Goal: Book appointment/travel/reservation

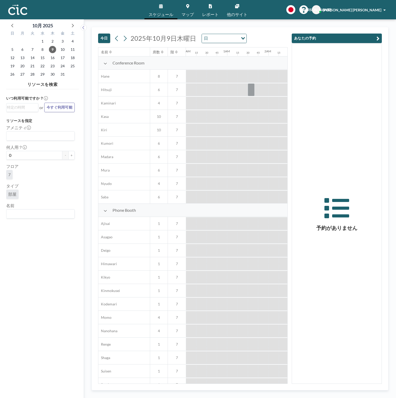
scroll to position [0, 680]
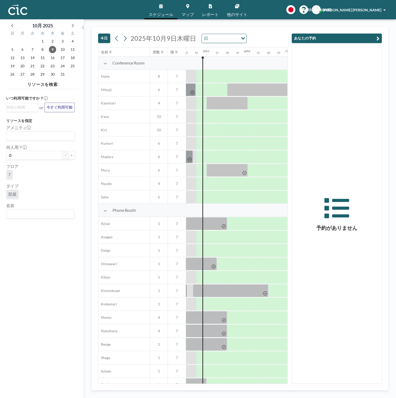
click at [377, 38] on icon "button" at bounding box center [378, 38] width 3 height 6
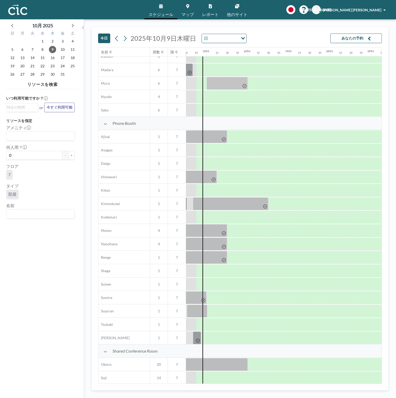
scroll to position [103, 680]
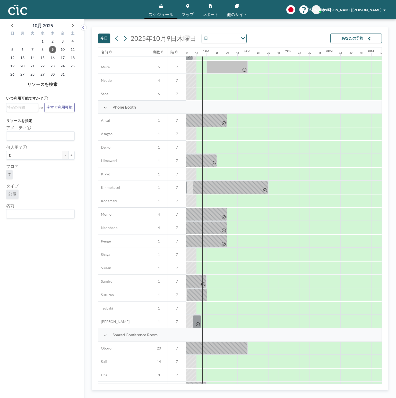
click at [122, 105] on span "Phone Booth" at bounding box center [124, 106] width 23 height 5
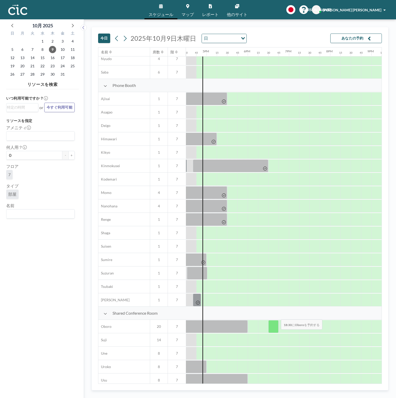
scroll to position [157, 680]
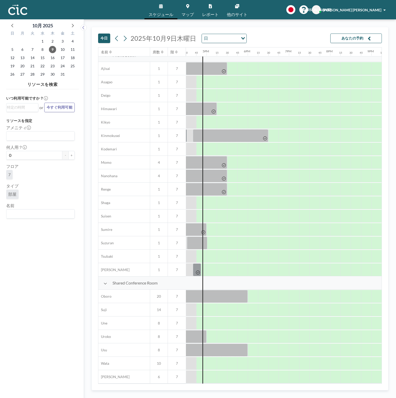
click at [106, 283] on icon at bounding box center [105, 284] width 3 height 2
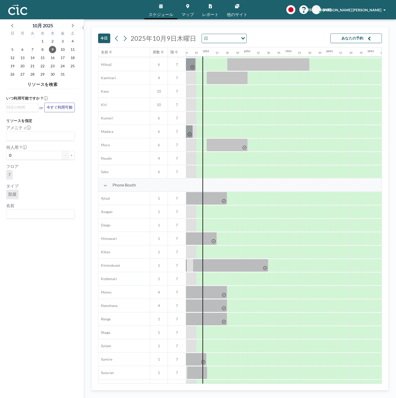
scroll to position [0, 680]
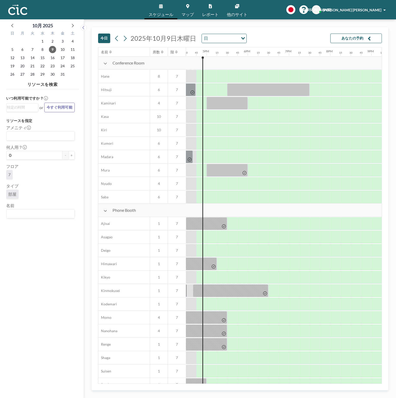
click at [104, 66] on div "Conference Room" at bounding box center [141, 62] width 87 height 13
click at [105, 63] on icon at bounding box center [106, 63] width 4 height 4
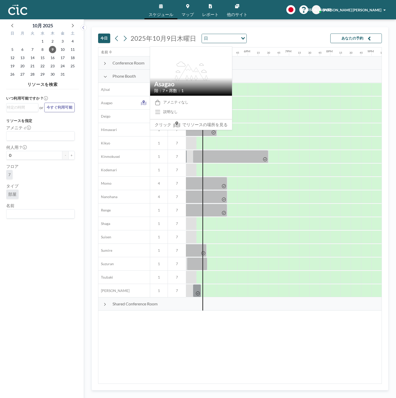
click at [111, 104] on span "Asagao" at bounding box center [105, 103] width 14 height 5
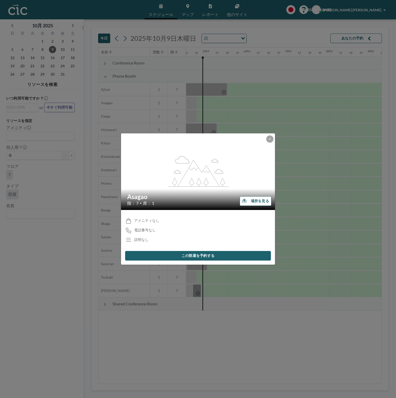
click at [250, 201] on button "場所を見る" at bounding box center [256, 201] width 32 height 10
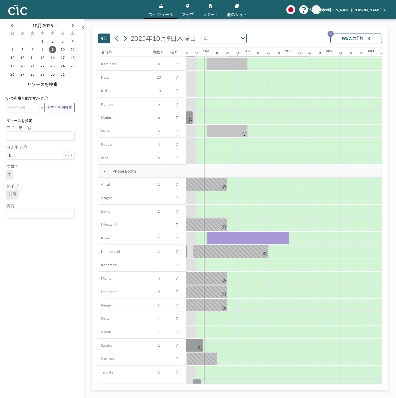
scroll to position [52, 680]
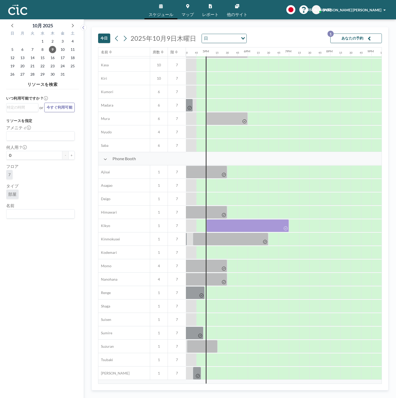
click at [190, 224] on div at bounding box center [191, 225] width 10 height 13
click at [188, 225] on div at bounding box center [191, 225] width 10 height 13
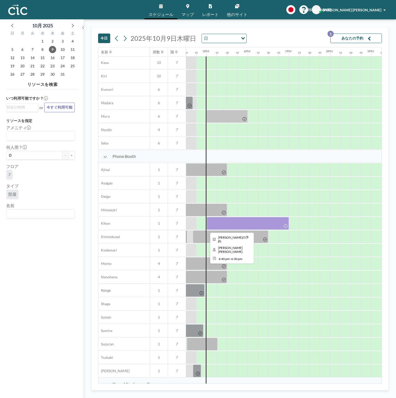
scroll to position [54, 680]
click at [272, 224] on div at bounding box center [248, 223] width 82 height 13
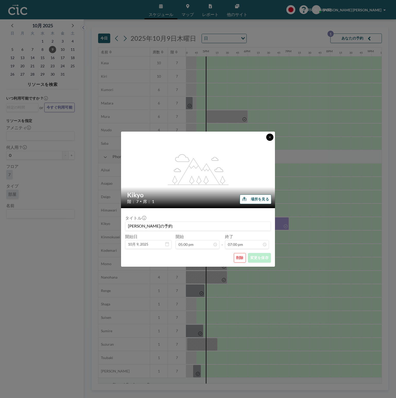
click at [271, 137] on icon at bounding box center [270, 137] width 3 height 3
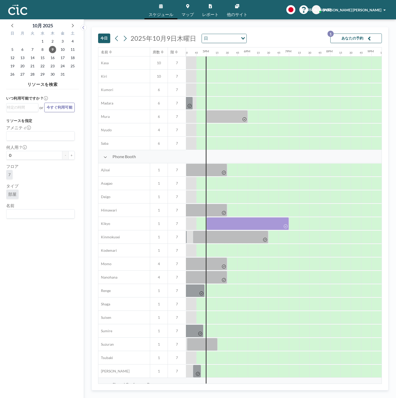
click at [357, 39] on button "あなたの予約 1" at bounding box center [357, 39] width 52 height 10
